Goal: Information Seeking & Learning: Learn about a topic

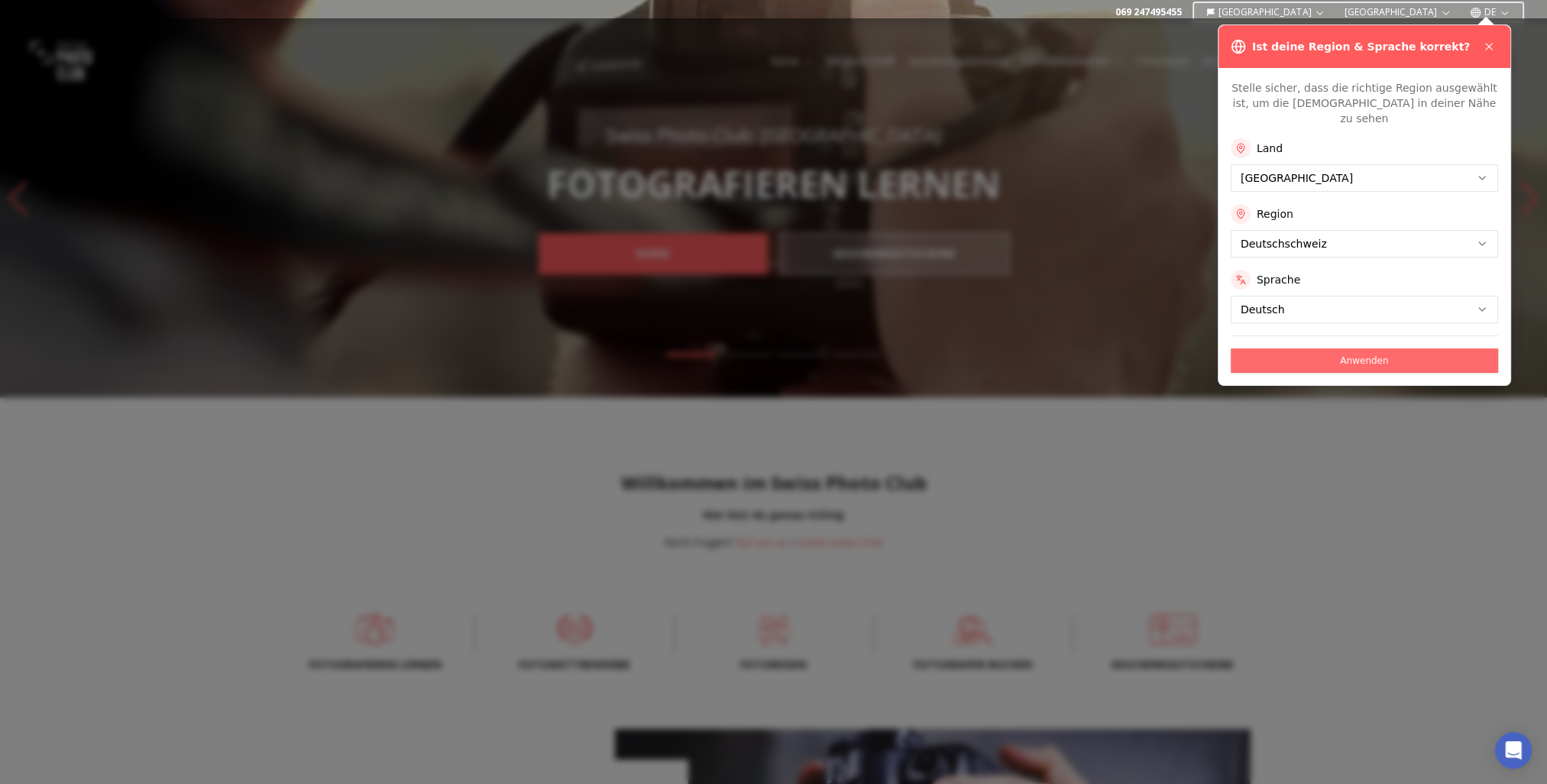
click at [1359, 348] on button "Anwenden" at bounding box center [1364, 360] width 267 height 24
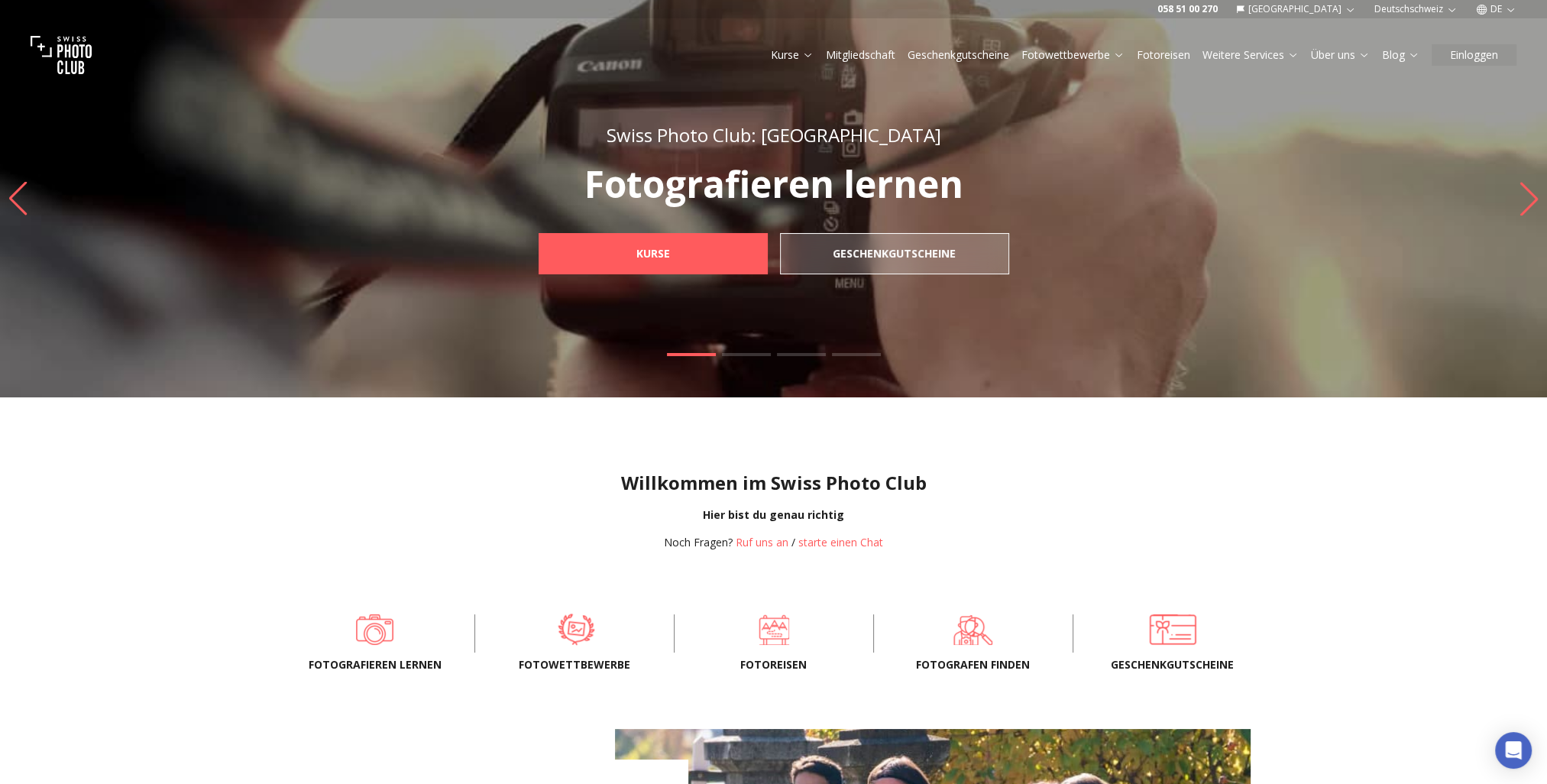
click at [587, 629] on span at bounding box center [575, 630] width 152 height 46
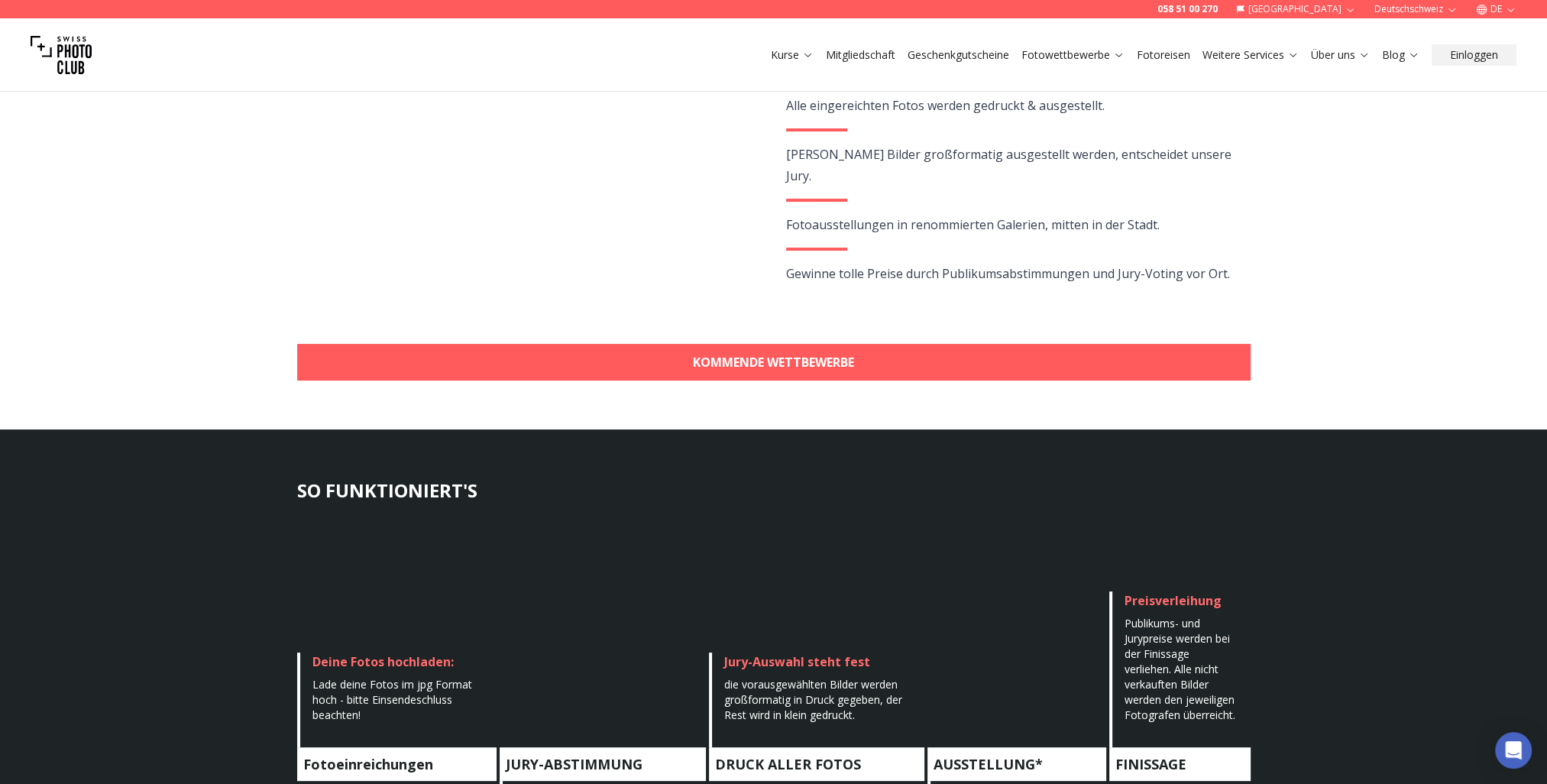
scroll to position [382, 0]
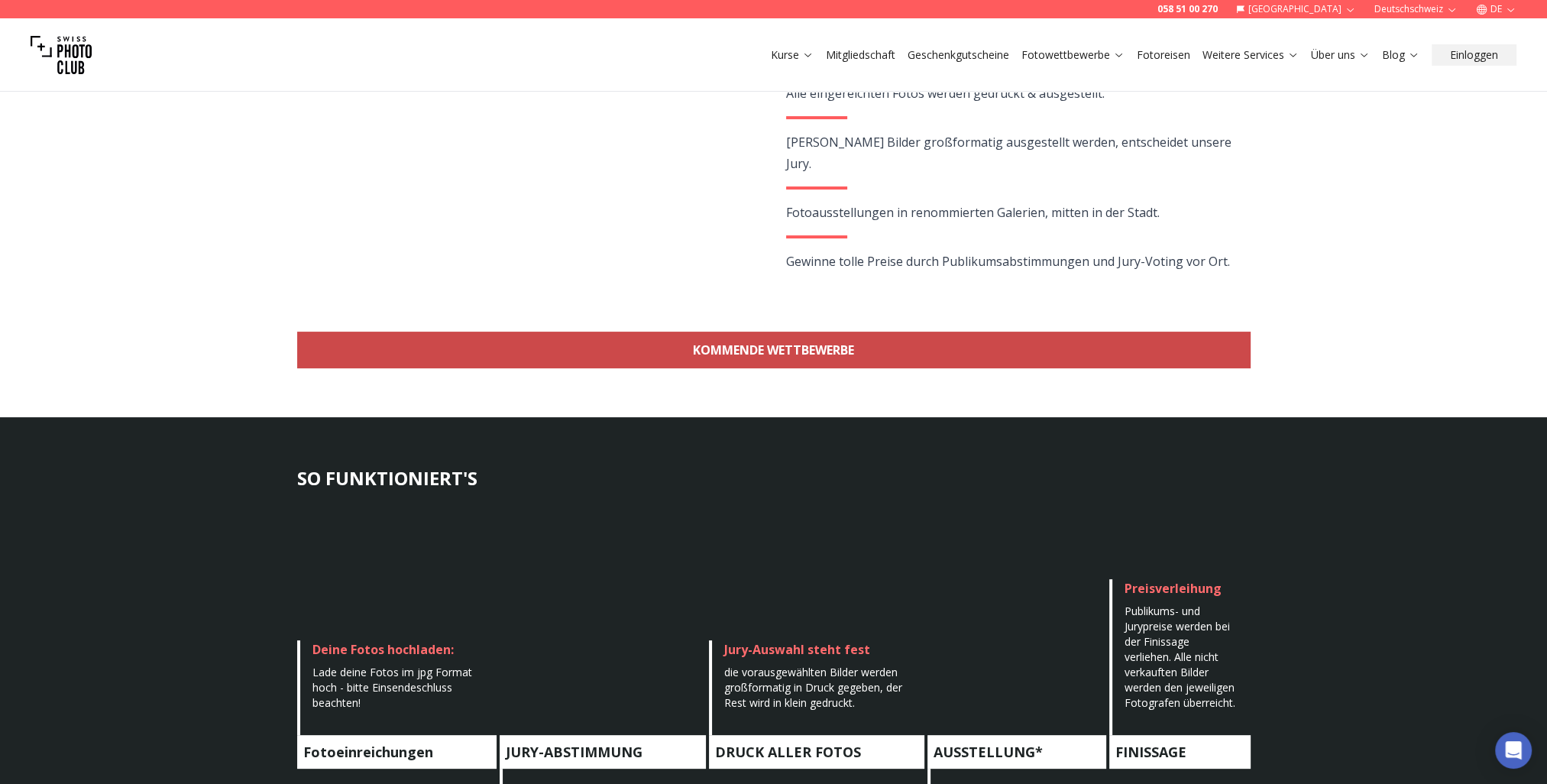
click at [786, 353] on link "KOMMENDE WETTBEWERBE" at bounding box center [774, 350] width 954 height 37
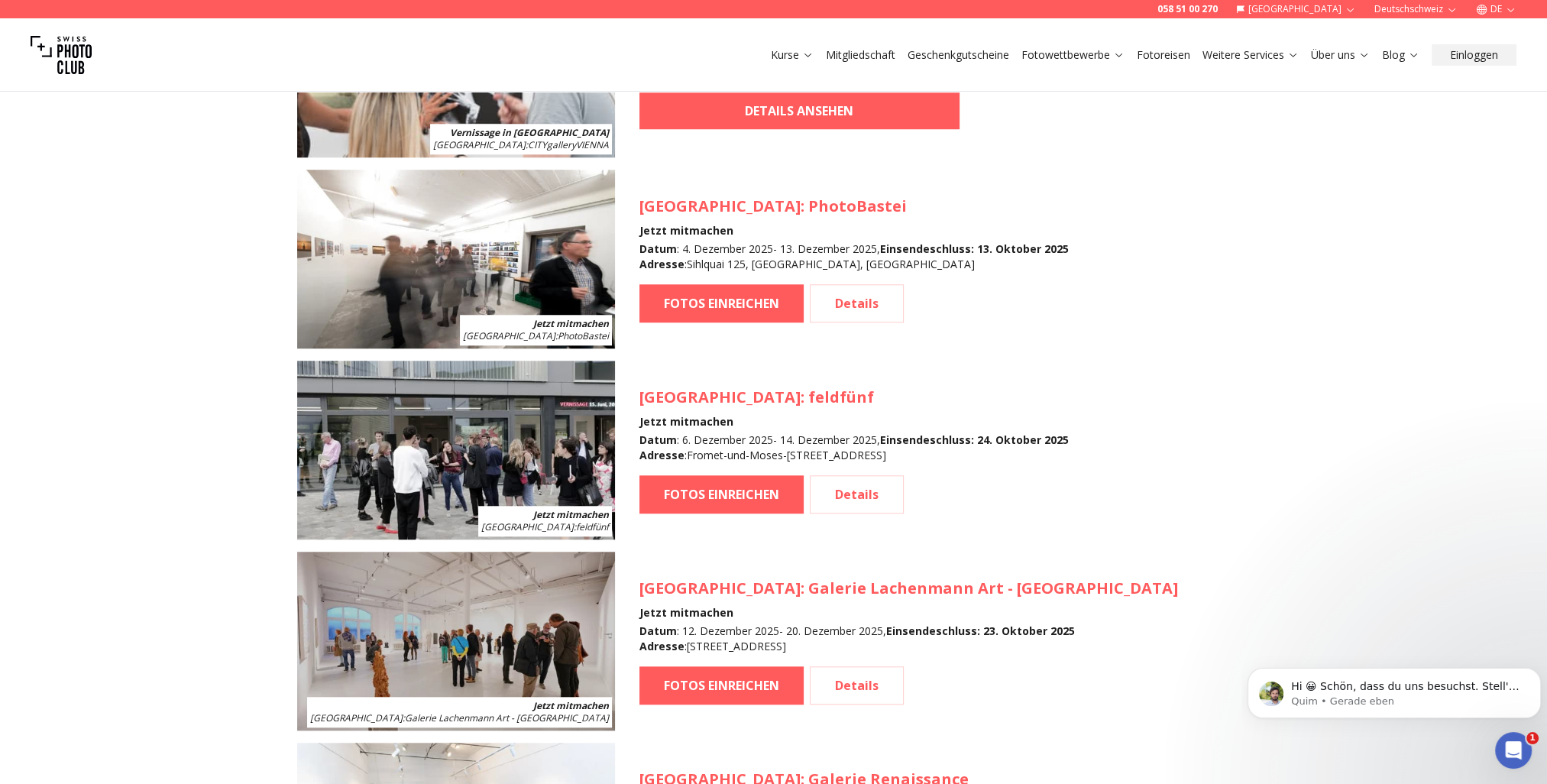
scroll to position [1681, 0]
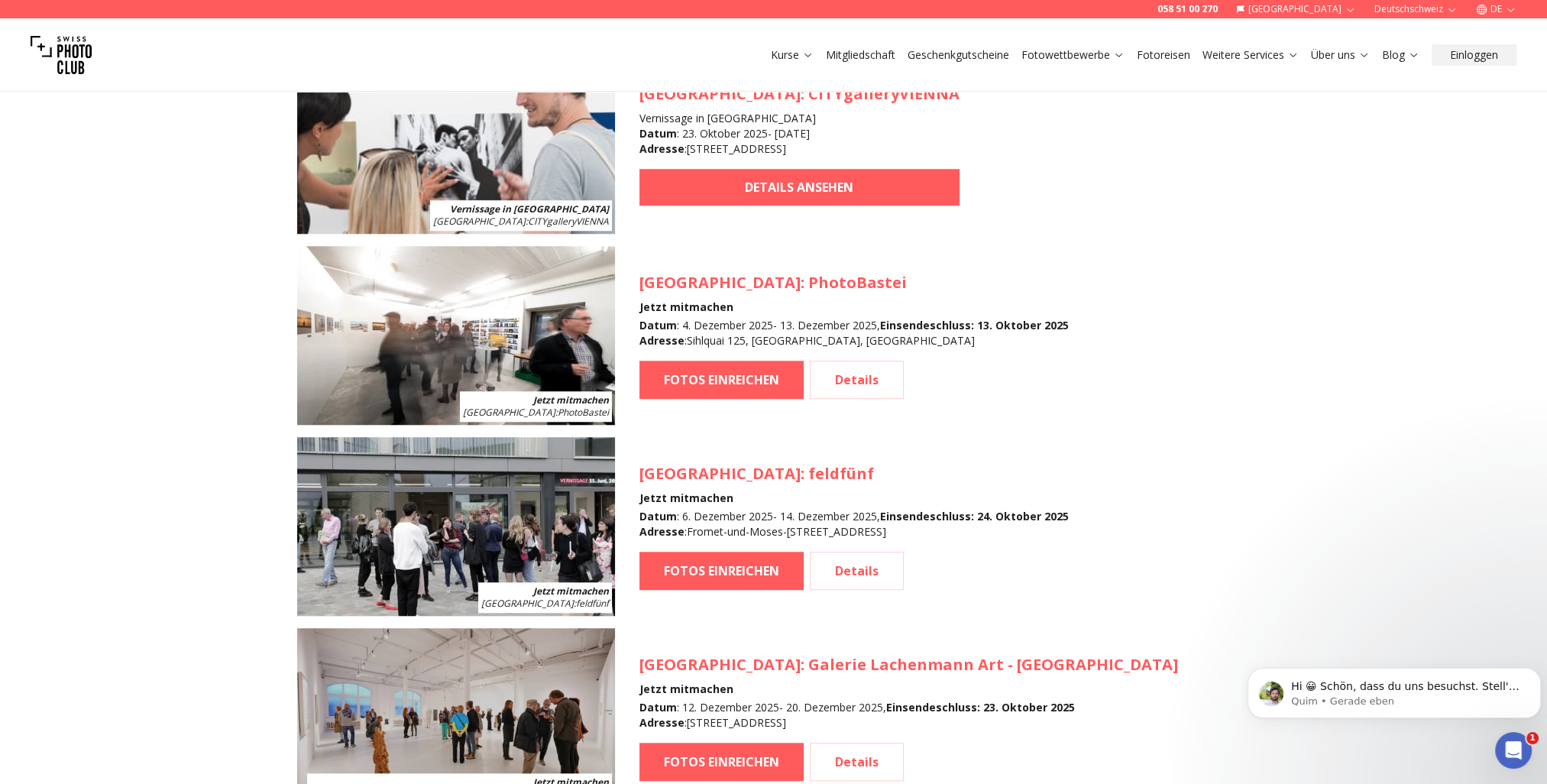
click at [464, 344] on img at bounding box center [456, 335] width 318 height 179
click at [861, 376] on link "Details" at bounding box center [857, 380] width 94 height 38
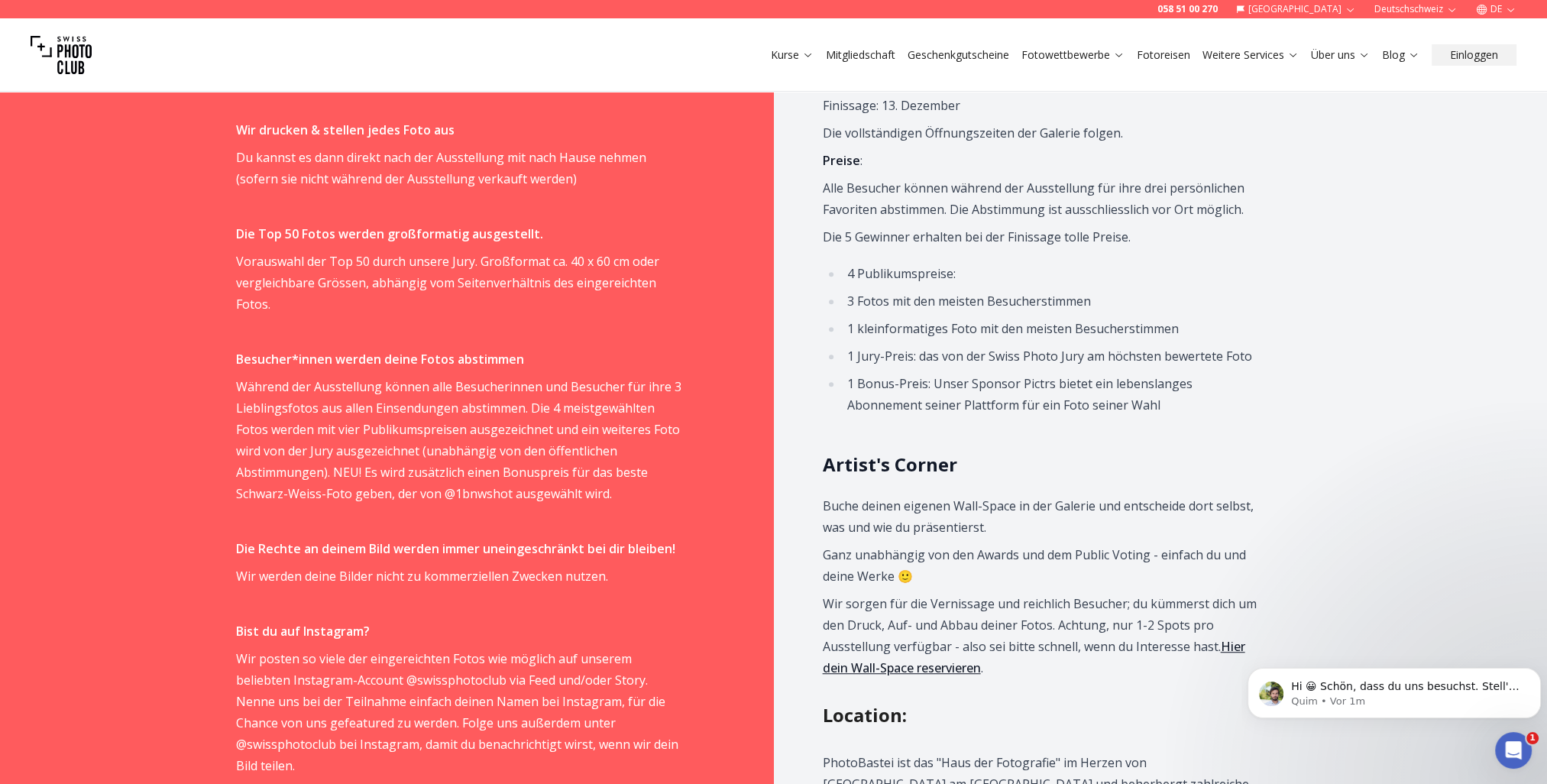
scroll to position [1146, 0]
